Goal: Communication & Community: Share content

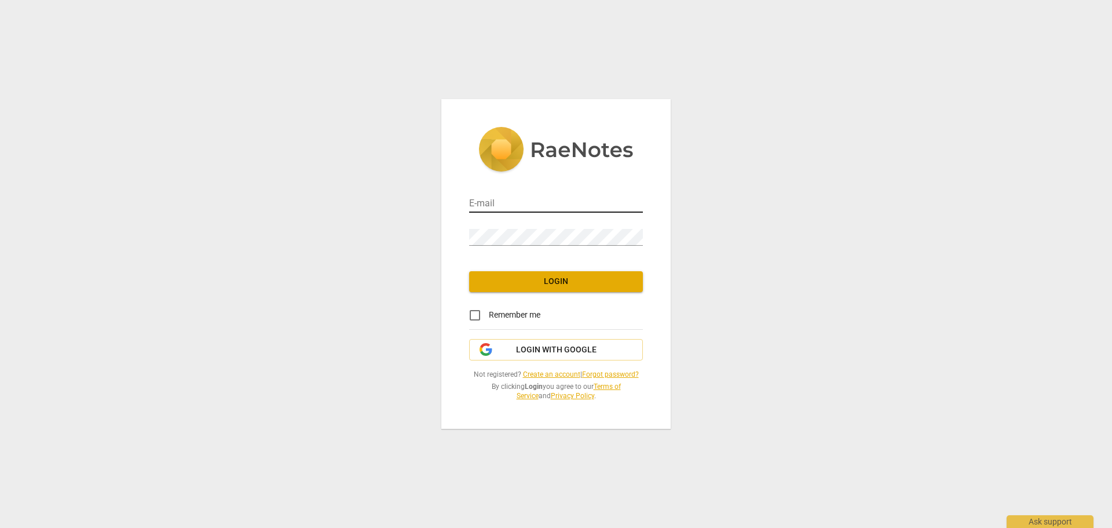
click at [498, 202] on input "email" at bounding box center [556, 204] width 174 height 17
click at [504, 206] on input "email" at bounding box center [556, 204] width 174 height 17
type input "[EMAIL_ADDRESS][DOMAIN_NAME]"
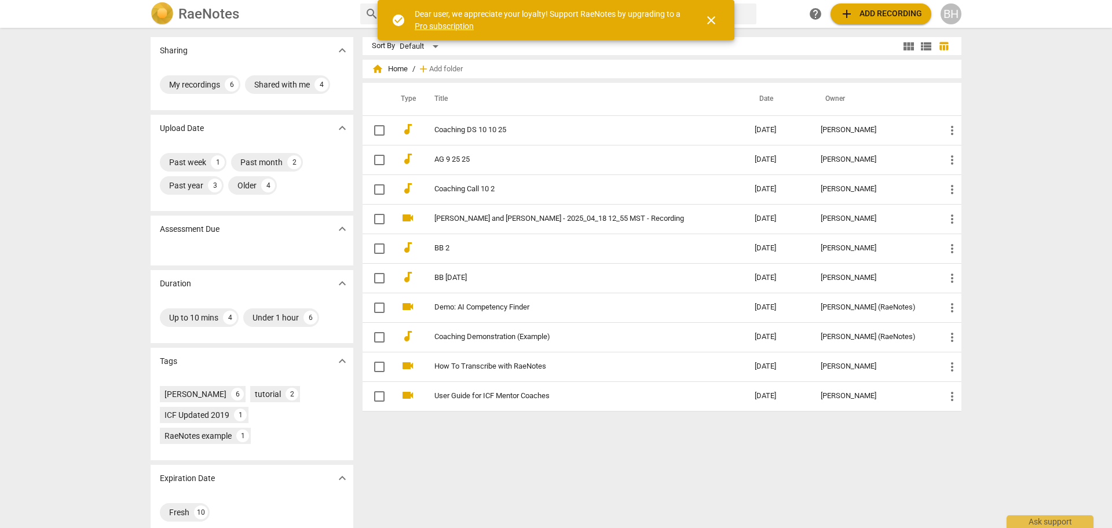
click at [713, 24] on span "close" at bounding box center [712, 20] width 14 height 14
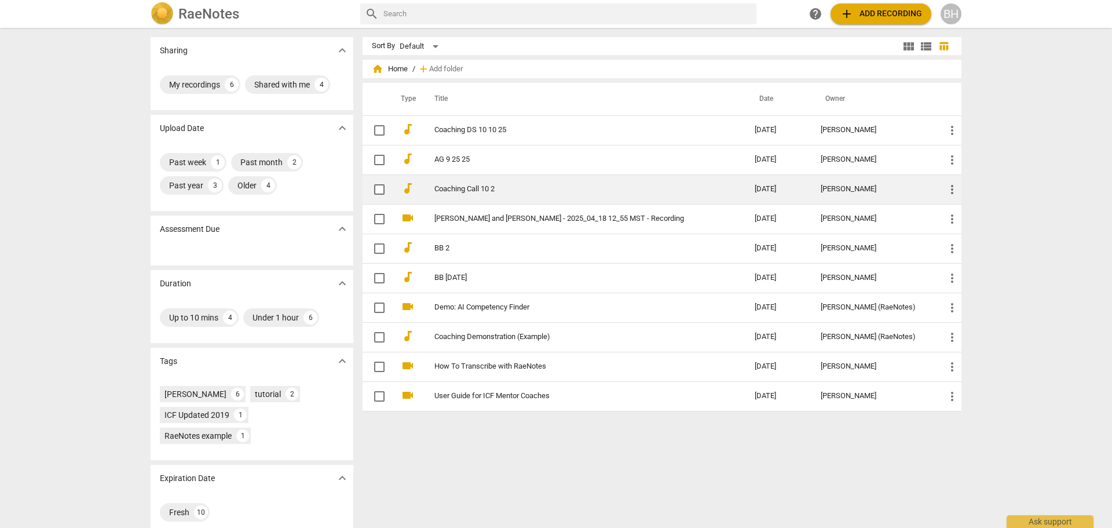
click at [473, 192] on link "Coaching Call 10 2" at bounding box center [574, 189] width 279 height 9
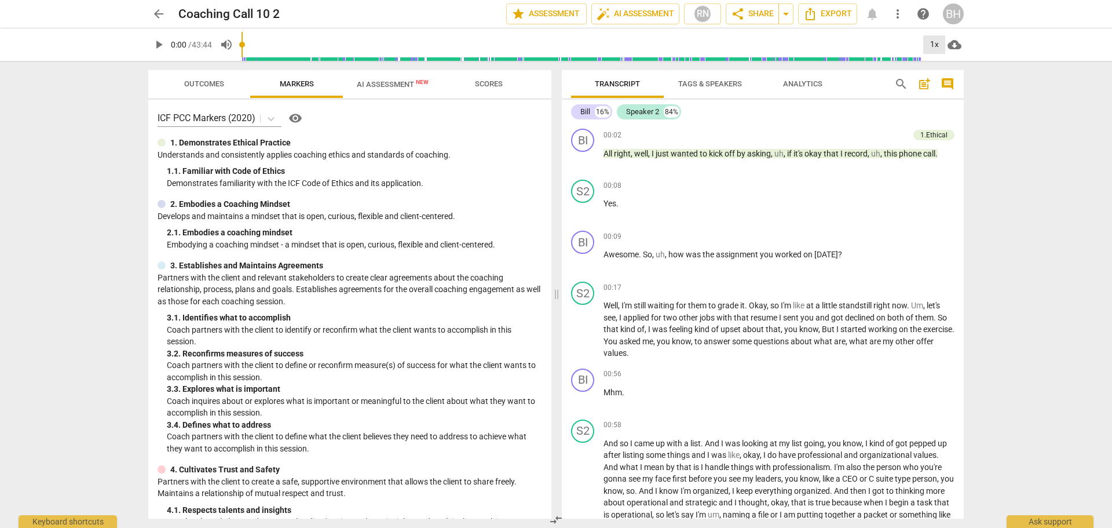
click at [929, 45] on div "1x" at bounding box center [935, 44] width 22 height 19
click at [940, 114] on li "1.5x" at bounding box center [943, 112] width 39 height 22
click at [502, 87] on span "Scores" at bounding box center [489, 83] width 28 height 9
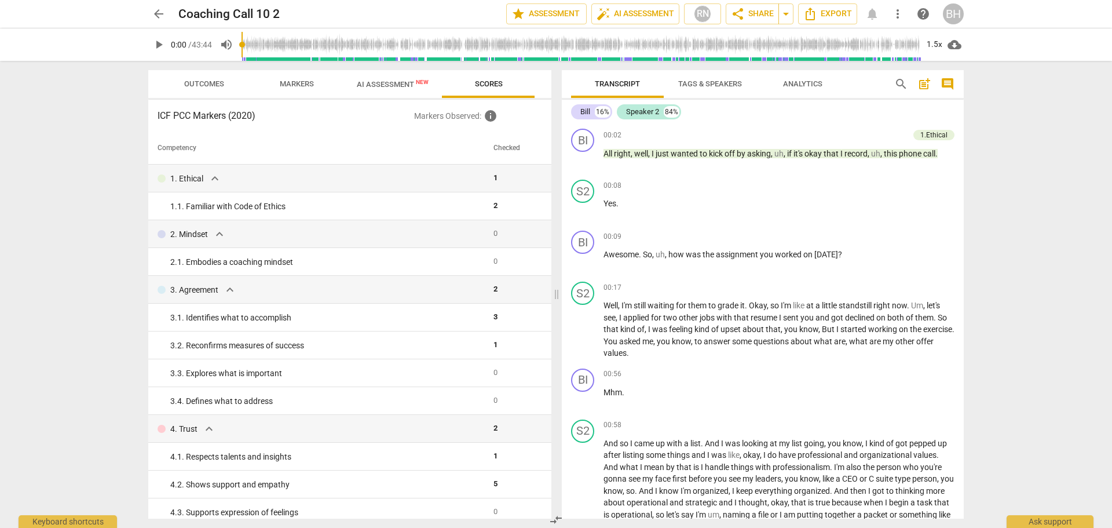
click at [222, 89] on span "Outcomes" at bounding box center [204, 84] width 68 height 16
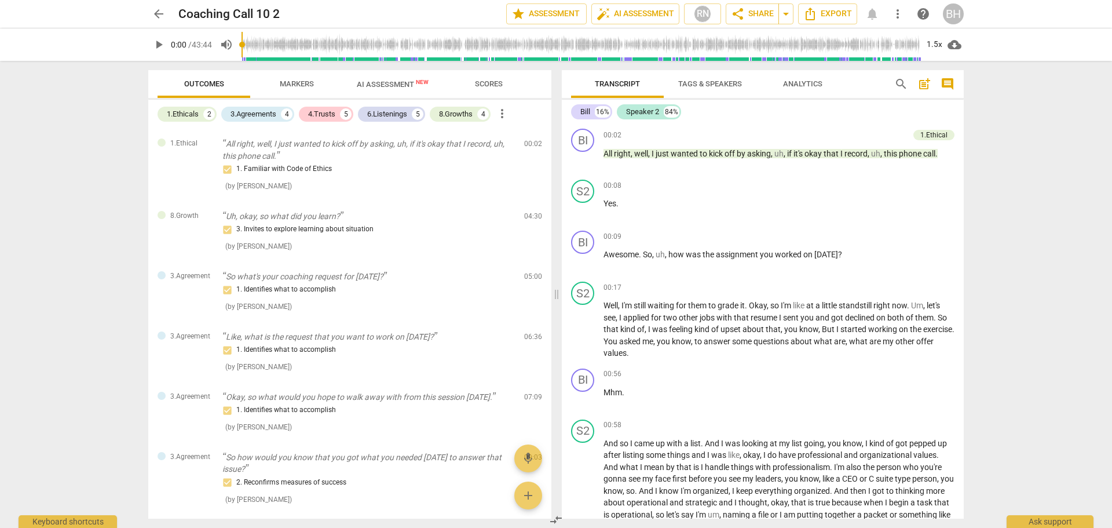
click at [313, 89] on span "Markers" at bounding box center [297, 84] width 62 height 16
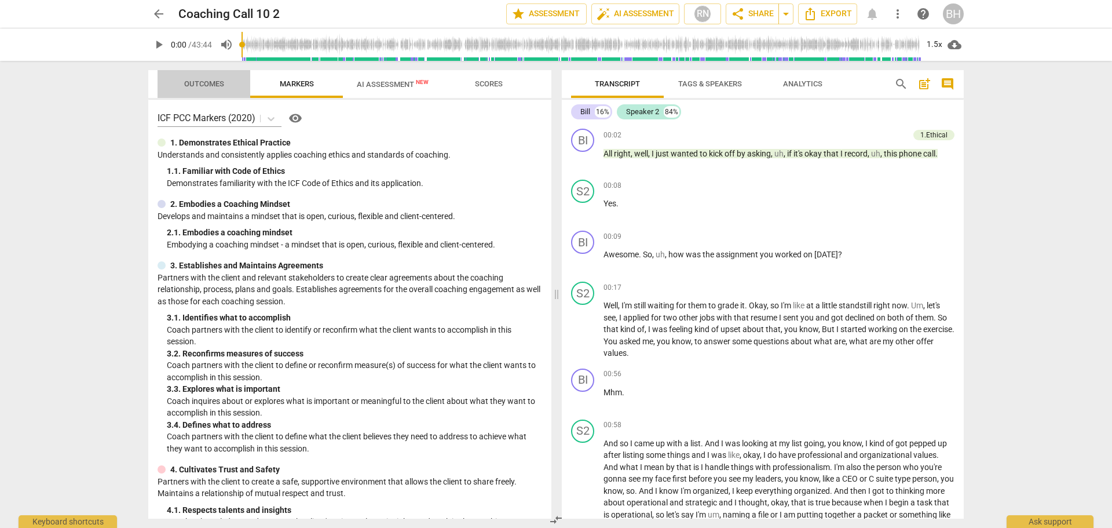
click at [219, 86] on span "Outcomes" at bounding box center [204, 83] width 40 height 9
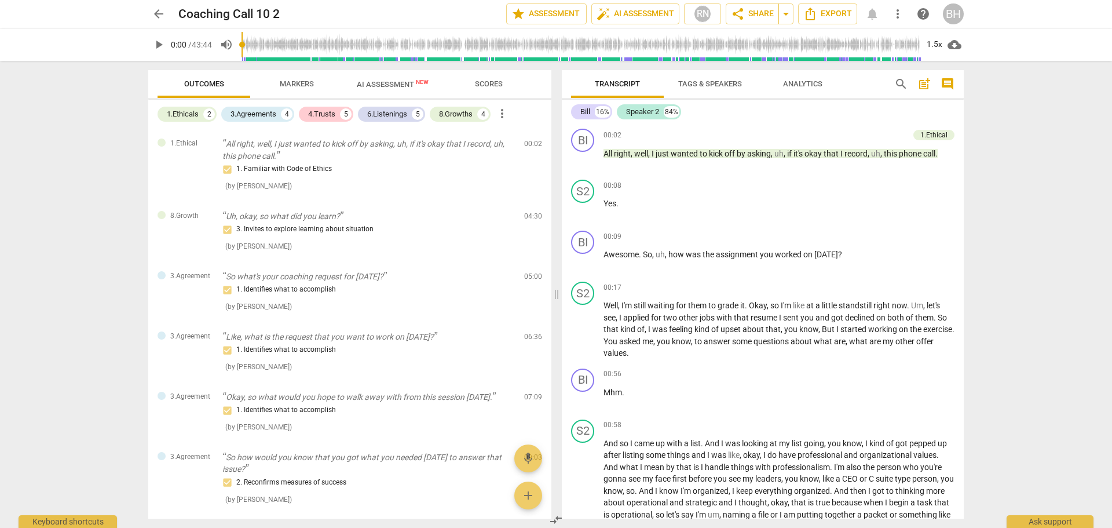
click at [379, 80] on span "AI Assessment New" at bounding box center [393, 84] width 72 height 9
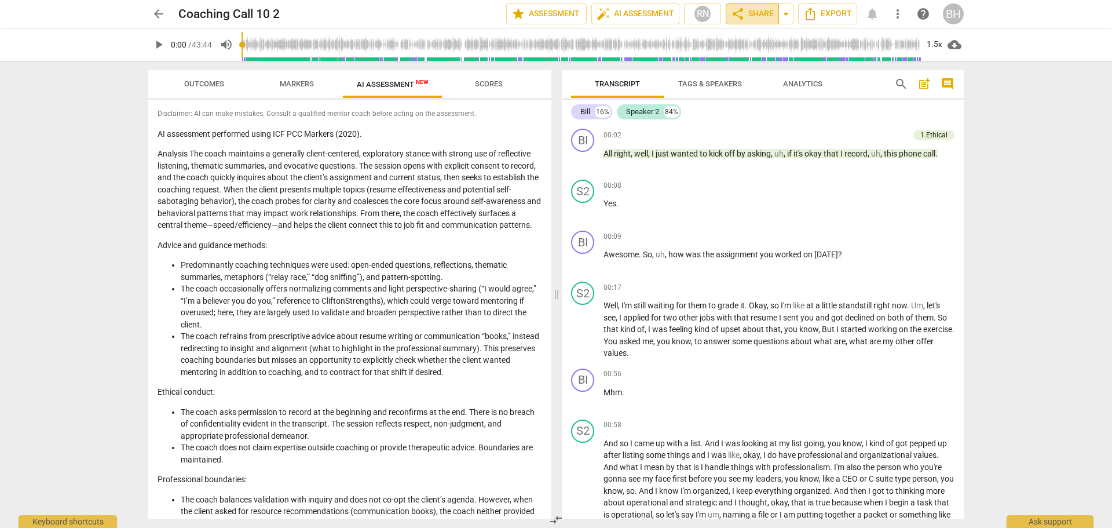
click at [762, 12] on span "share Share" at bounding box center [752, 14] width 43 height 14
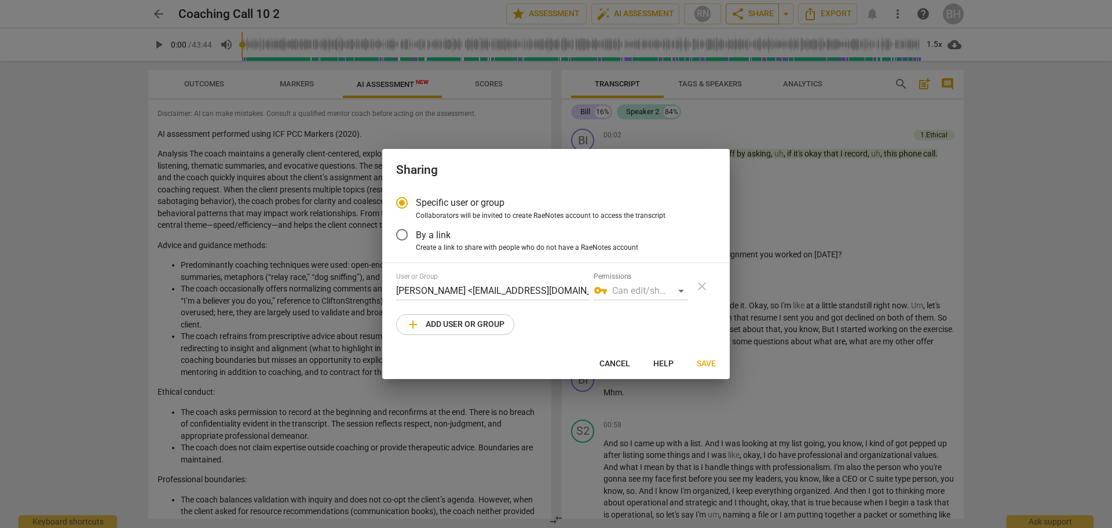
radio input "false"
click at [406, 234] on input "By a link" at bounding box center [402, 235] width 28 height 28
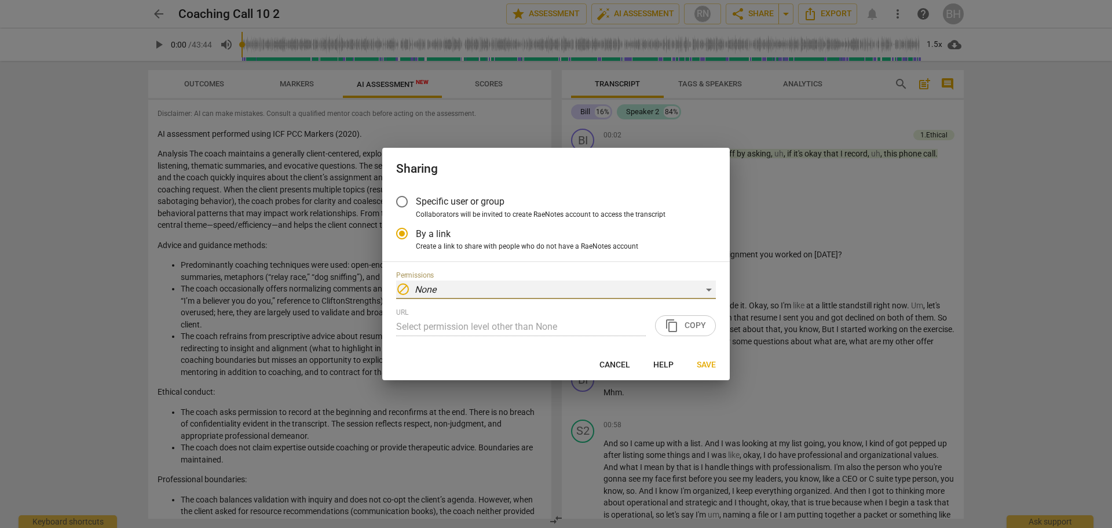
click at [706, 287] on div "block None" at bounding box center [556, 289] width 320 height 19
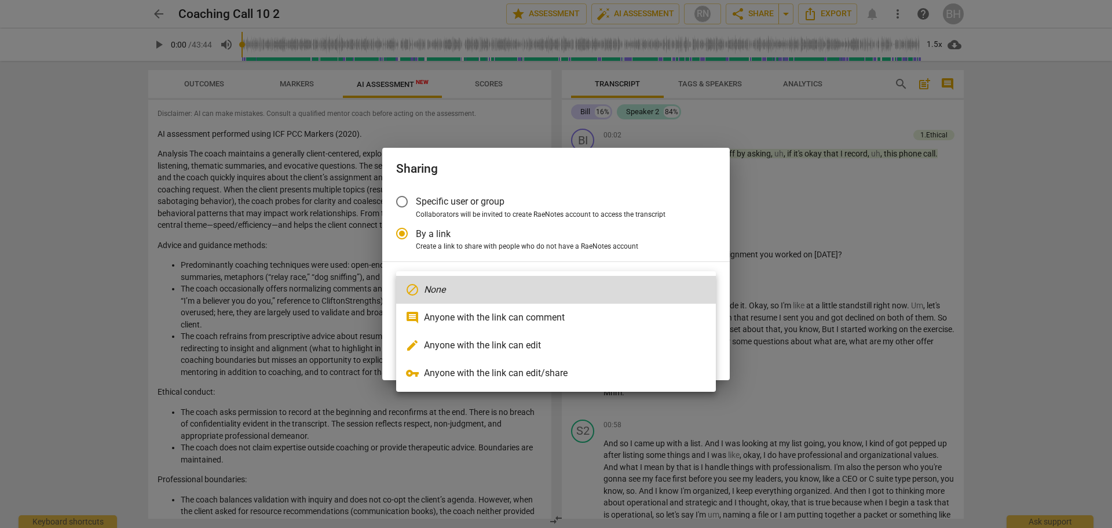
click at [520, 323] on li "comment Anyone with the link can comment" at bounding box center [556, 318] width 320 height 28
radio input "false"
type input "[URL][DOMAIN_NAME]"
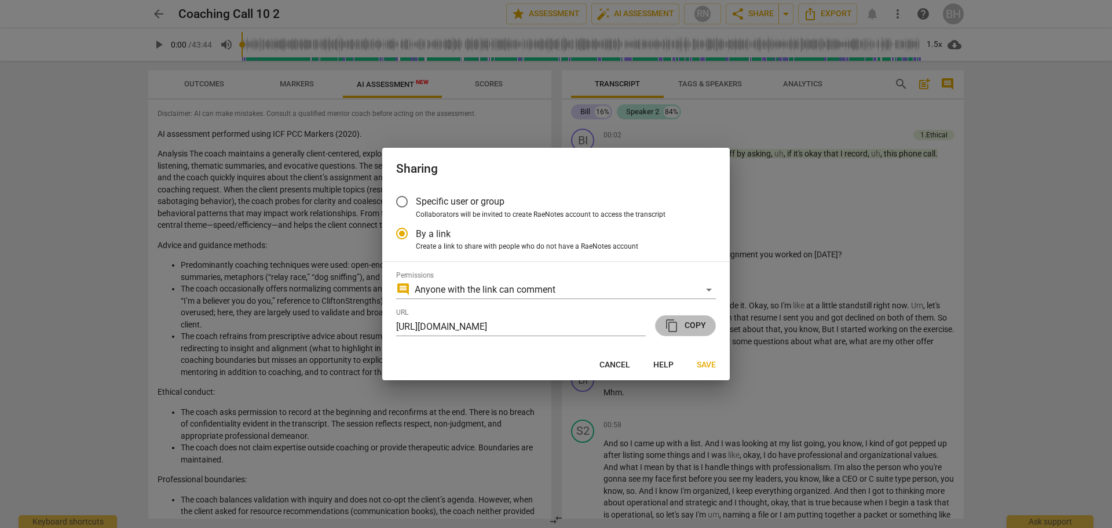
click at [669, 324] on span "content_copy" at bounding box center [672, 326] width 14 height 14
click at [610, 362] on span "Cancel" at bounding box center [615, 365] width 31 height 12
radio input "false"
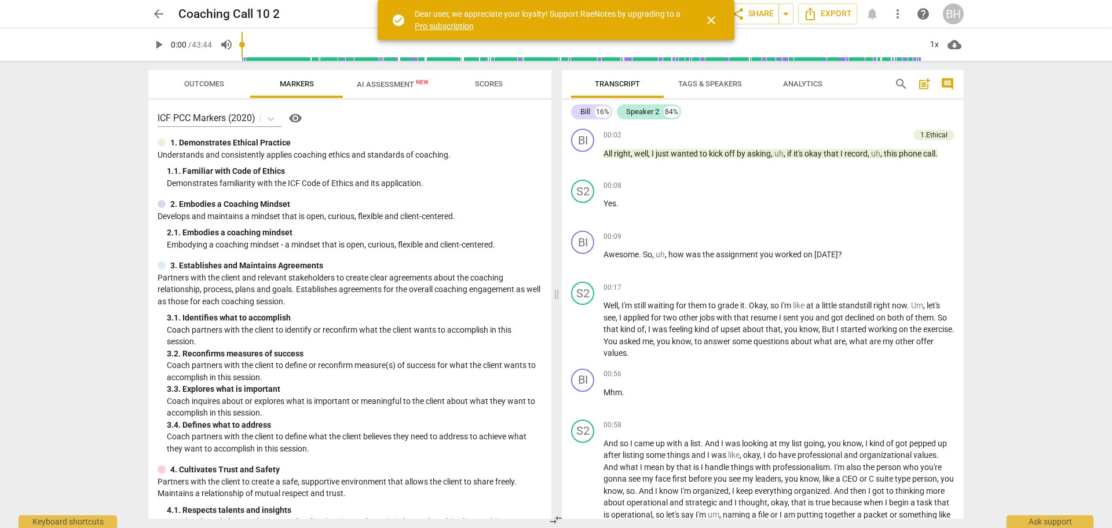
click at [713, 23] on span "close" at bounding box center [712, 20] width 14 height 14
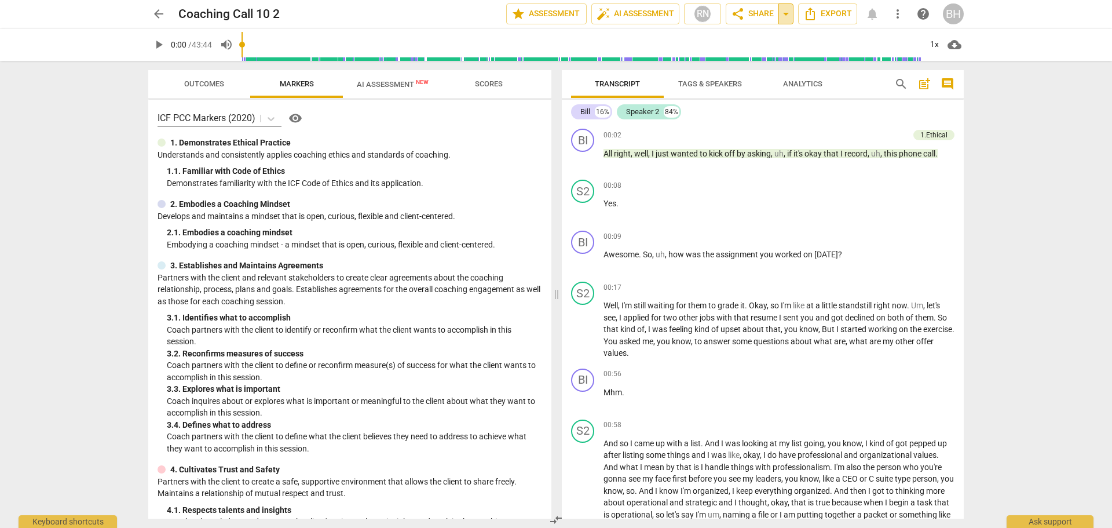
click at [785, 12] on span "arrow_drop_down" at bounding box center [786, 14] width 14 height 14
click at [765, 12] on span "share Share" at bounding box center [752, 14] width 43 height 14
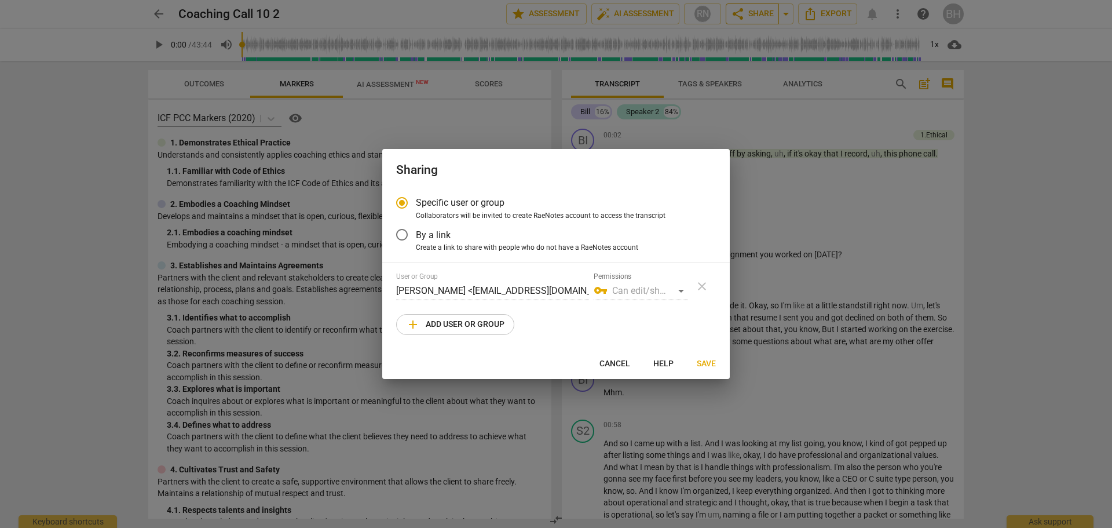
radio input "false"
click at [402, 234] on input "By a link" at bounding box center [402, 235] width 28 height 28
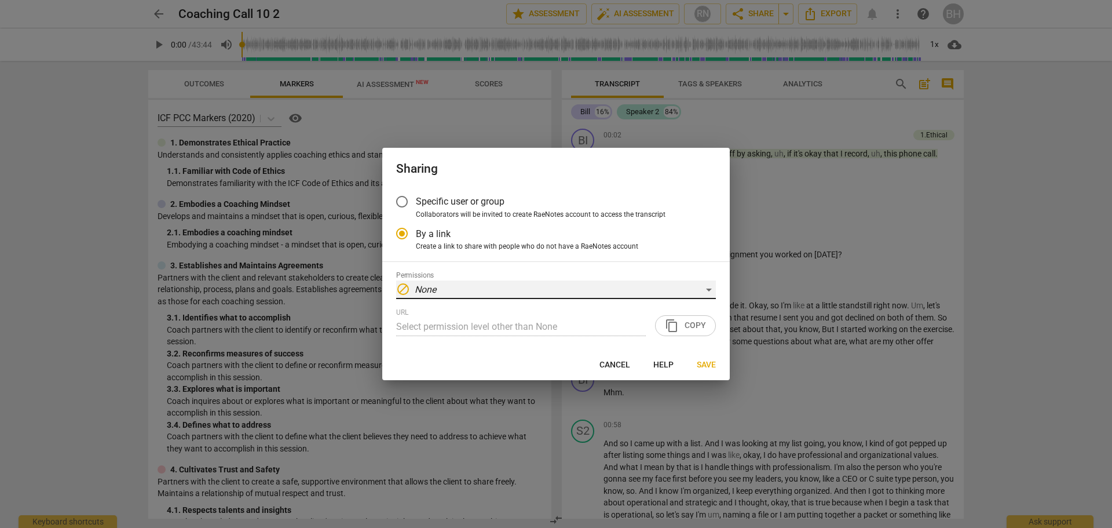
click at [676, 286] on div "block None" at bounding box center [556, 289] width 320 height 19
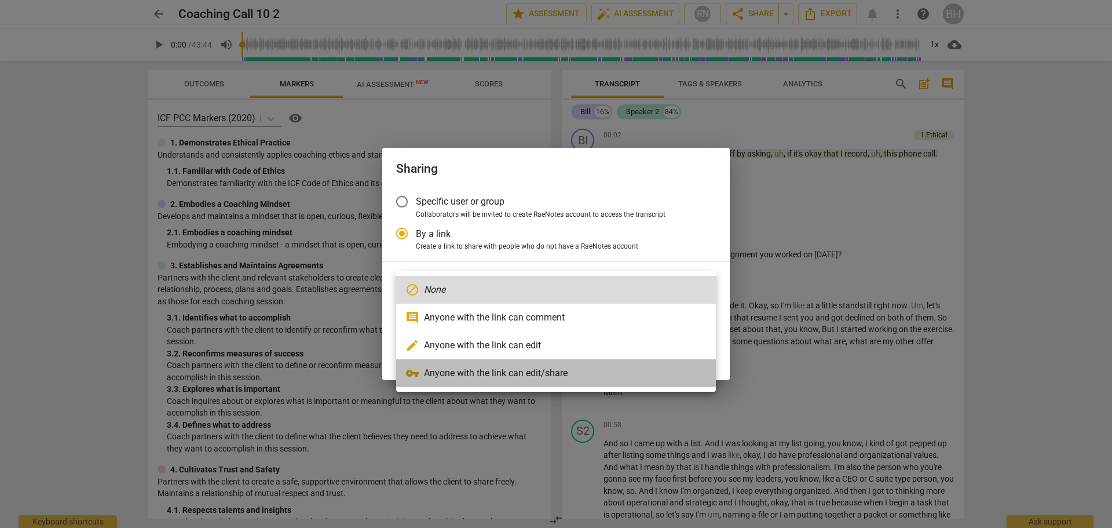
click at [519, 365] on li "vpn_key Anyone with the link can edit/share" at bounding box center [556, 373] width 320 height 28
radio input "false"
type input "[URL][DOMAIN_NAME]"
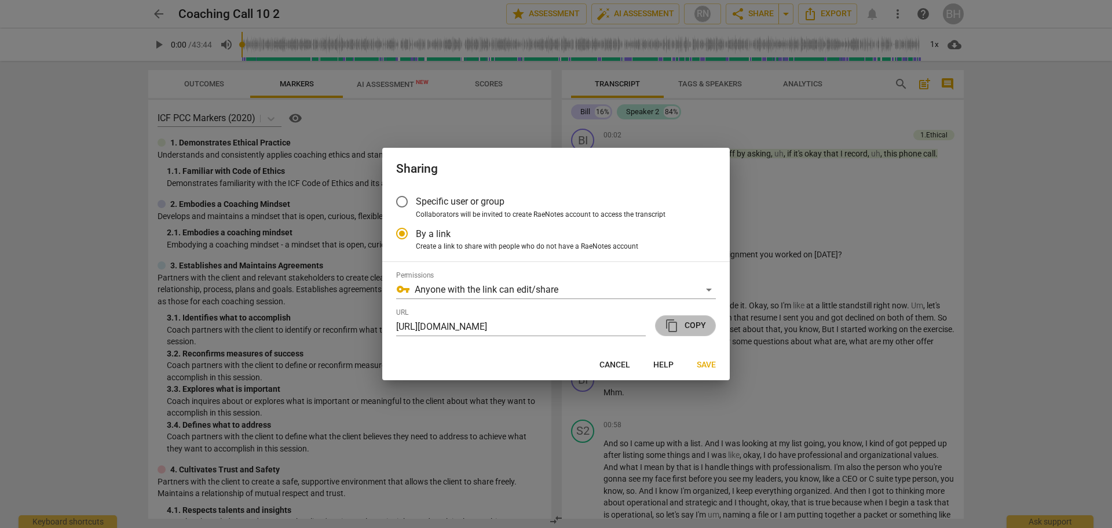
click at [673, 327] on span "content_copy" at bounding box center [672, 326] width 14 height 14
click at [695, 360] on button "Save" at bounding box center [707, 365] width 38 height 21
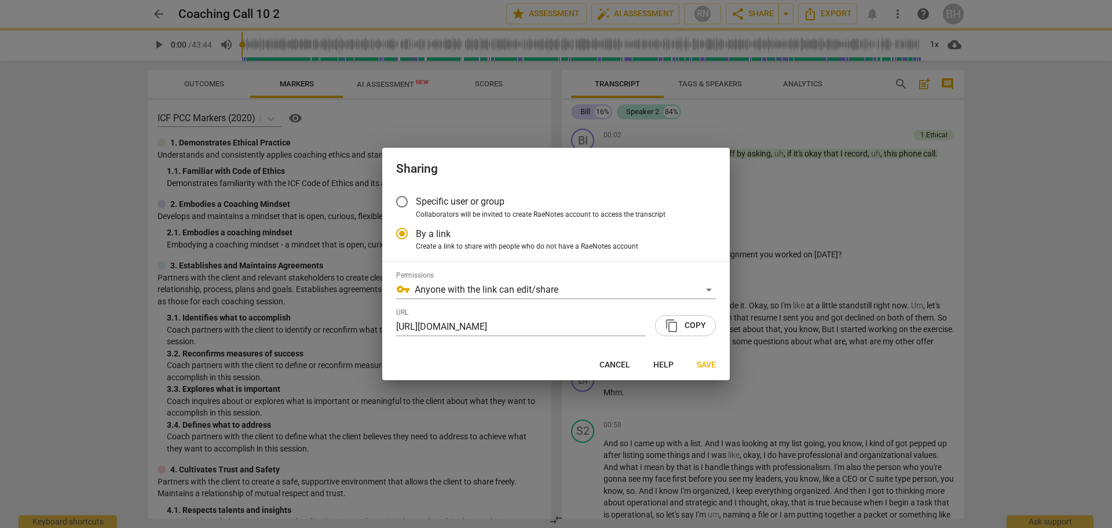
radio input "false"
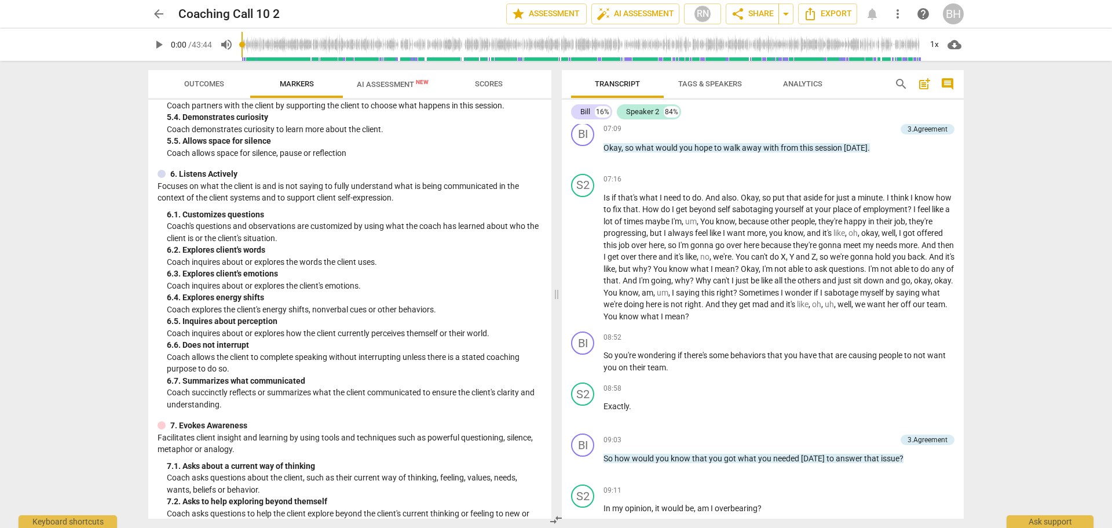
scroll to position [633, 0]
